Goal: Navigation & Orientation: Find specific page/section

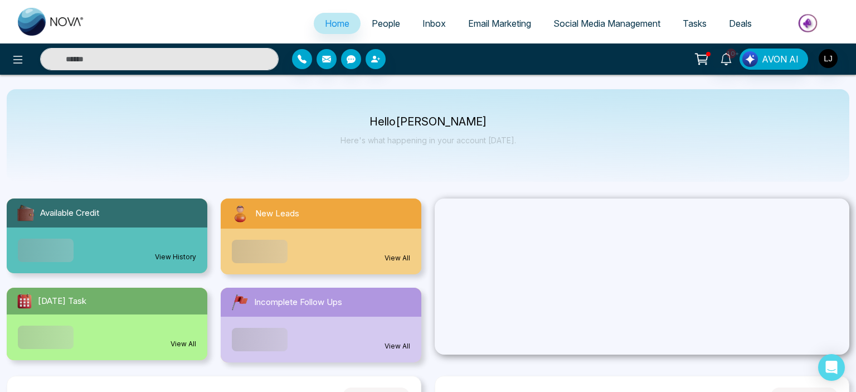
select select "*"
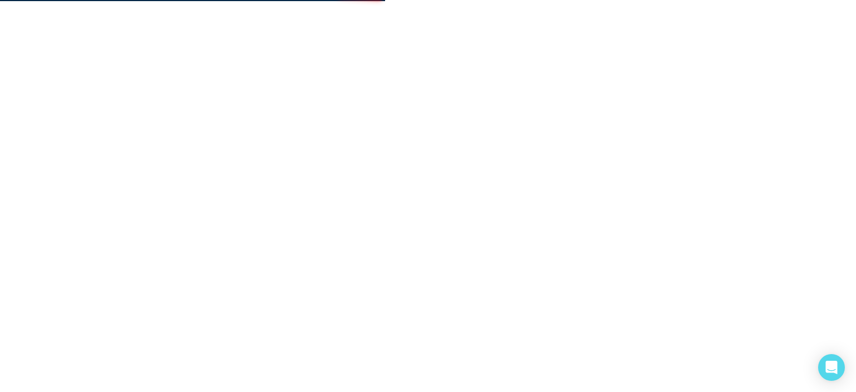
click at [465, 204] on body at bounding box center [428, 196] width 856 height 392
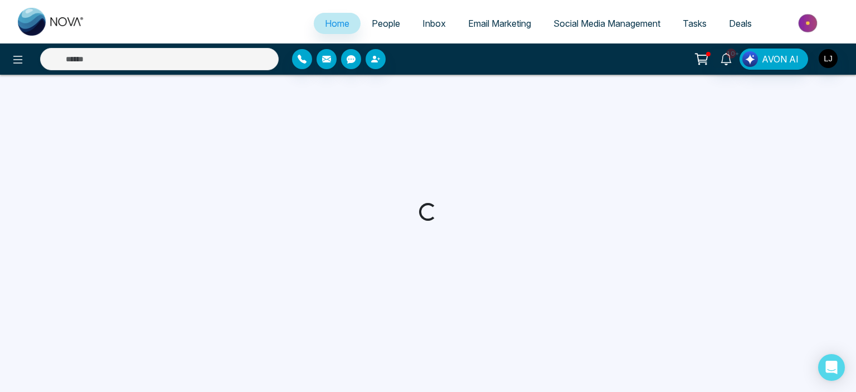
select select "*"
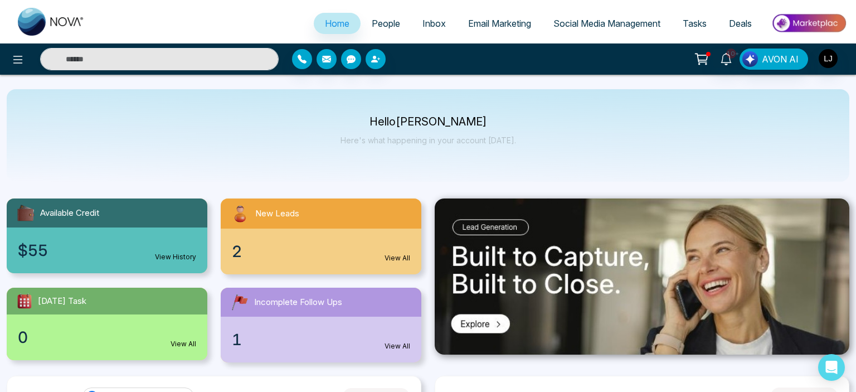
click at [380, 30] on link "People" at bounding box center [386, 23] width 51 height 21
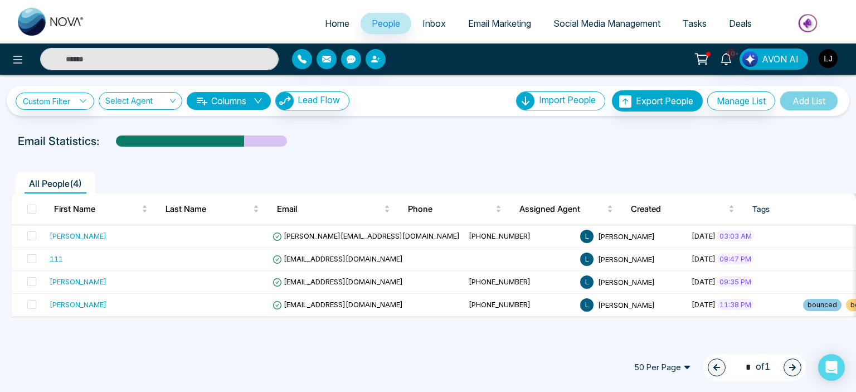
click at [435, 26] on span "Inbox" at bounding box center [433, 23] width 23 height 11
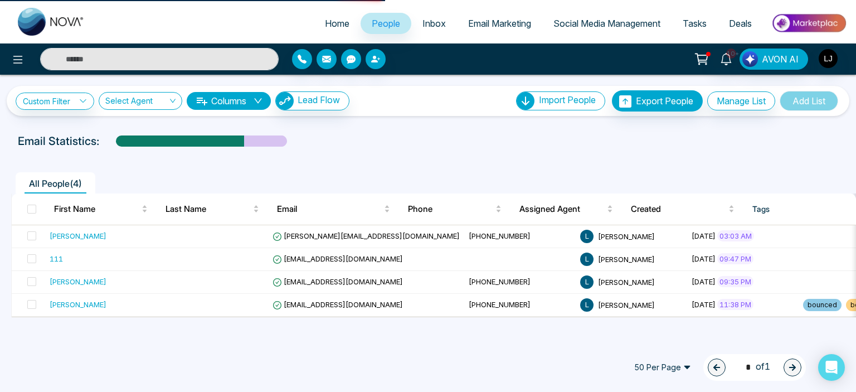
click at [478, 23] on span "Email Marketing" at bounding box center [499, 23] width 63 height 11
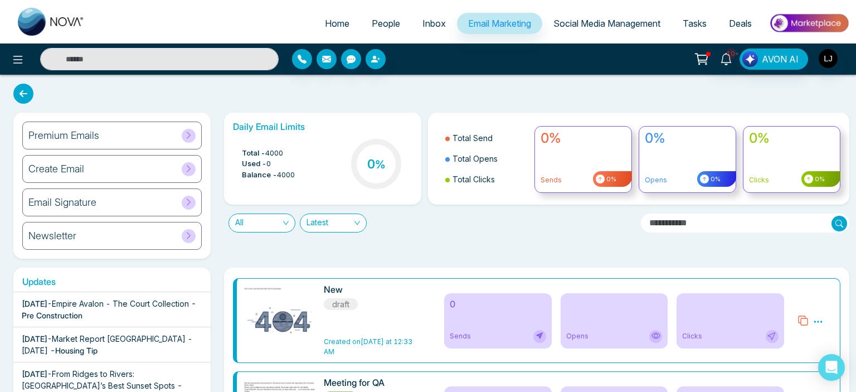
click at [325, 25] on span "Home" at bounding box center [337, 23] width 25 height 11
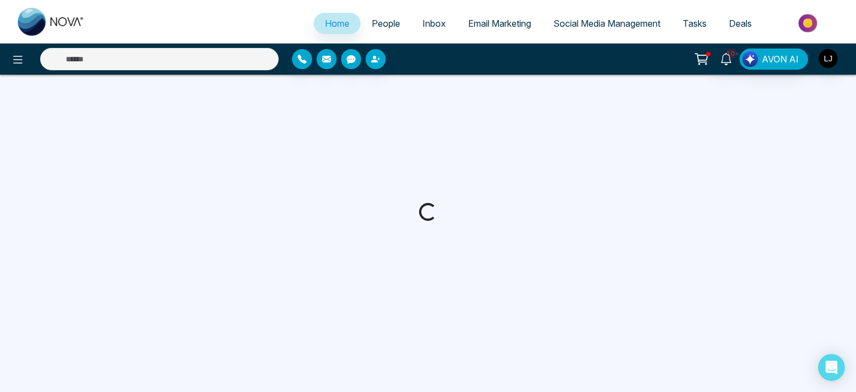
select select "*"
